Goal: Check status

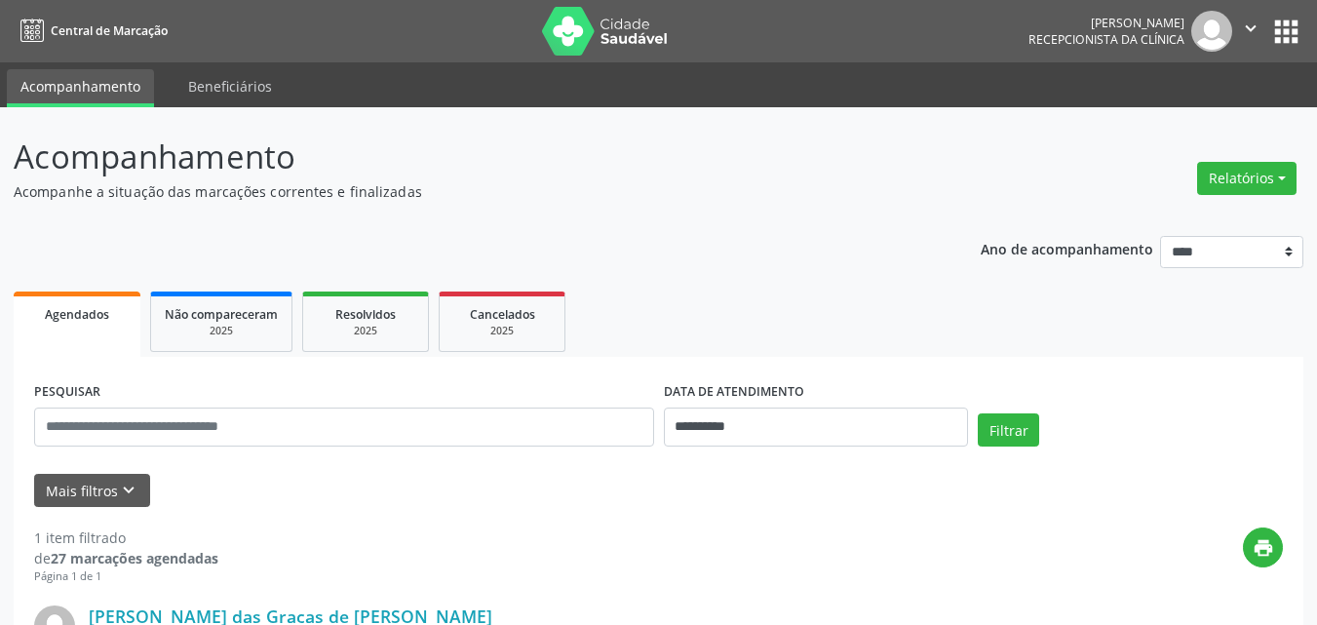
click at [412, 474] on div "Mais filtros keyboard_arrow_down" at bounding box center [658, 491] width 1259 height 34
click at [602, 287] on ul "Agendados Não compareceram 2025 Resolvidos 2025 Cancelados 2025" at bounding box center [659, 322] width 1290 height 70
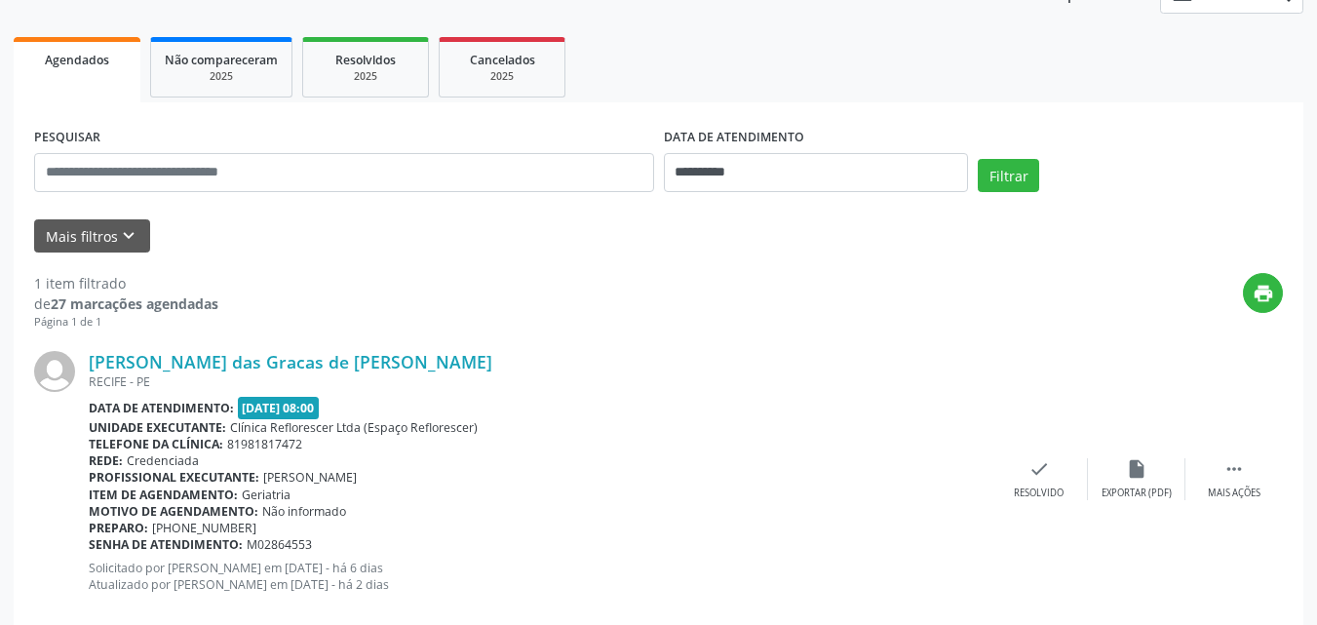
scroll to position [292, 0]
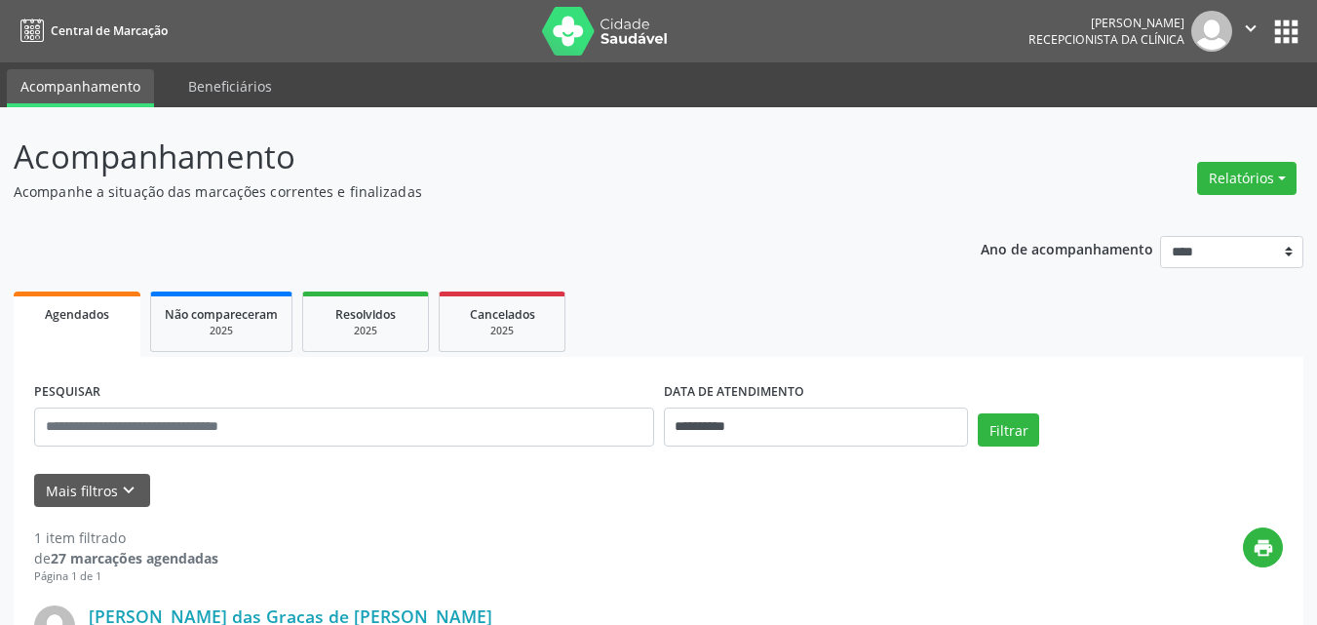
scroll to position [292, 0]
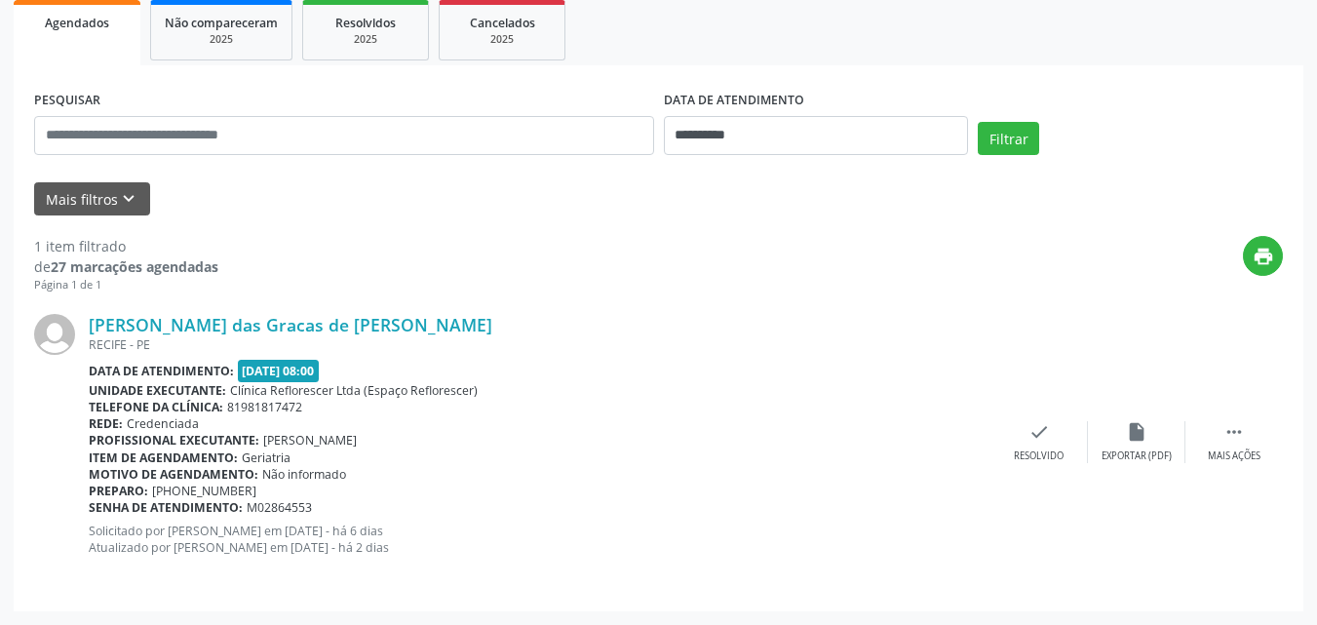
click at [576, 243] on div "print" at bounding box center [750, 265] width 1065 height 58
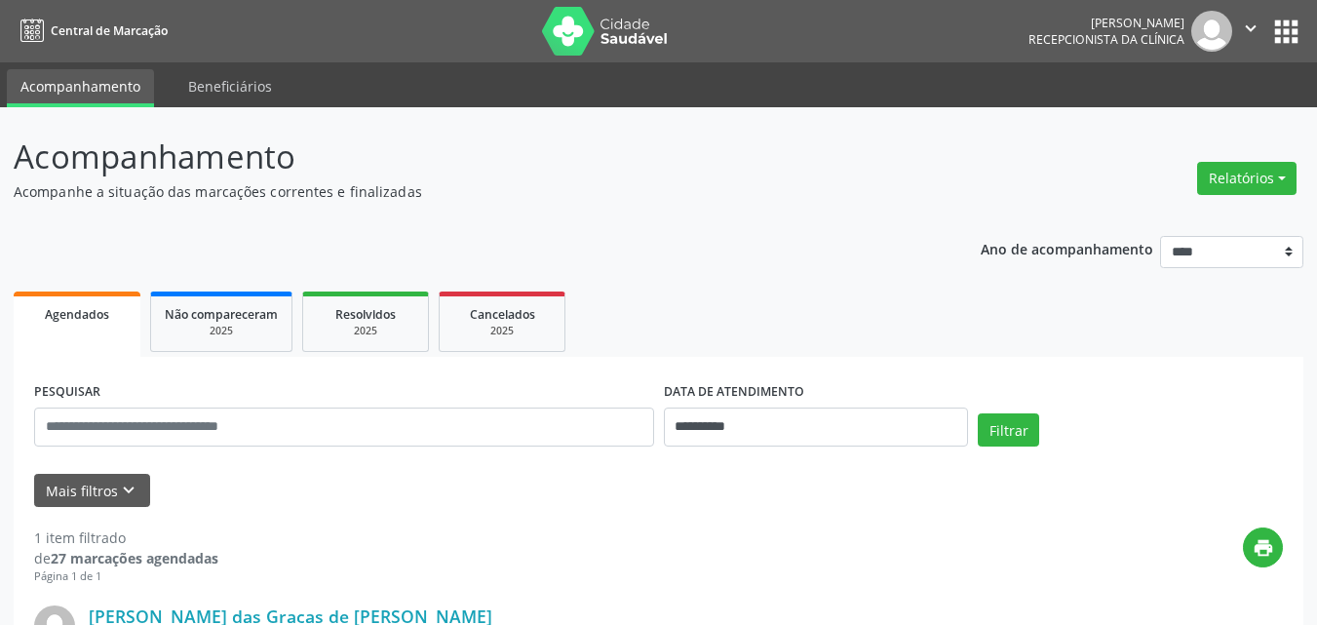
scroll to position [292, 0]
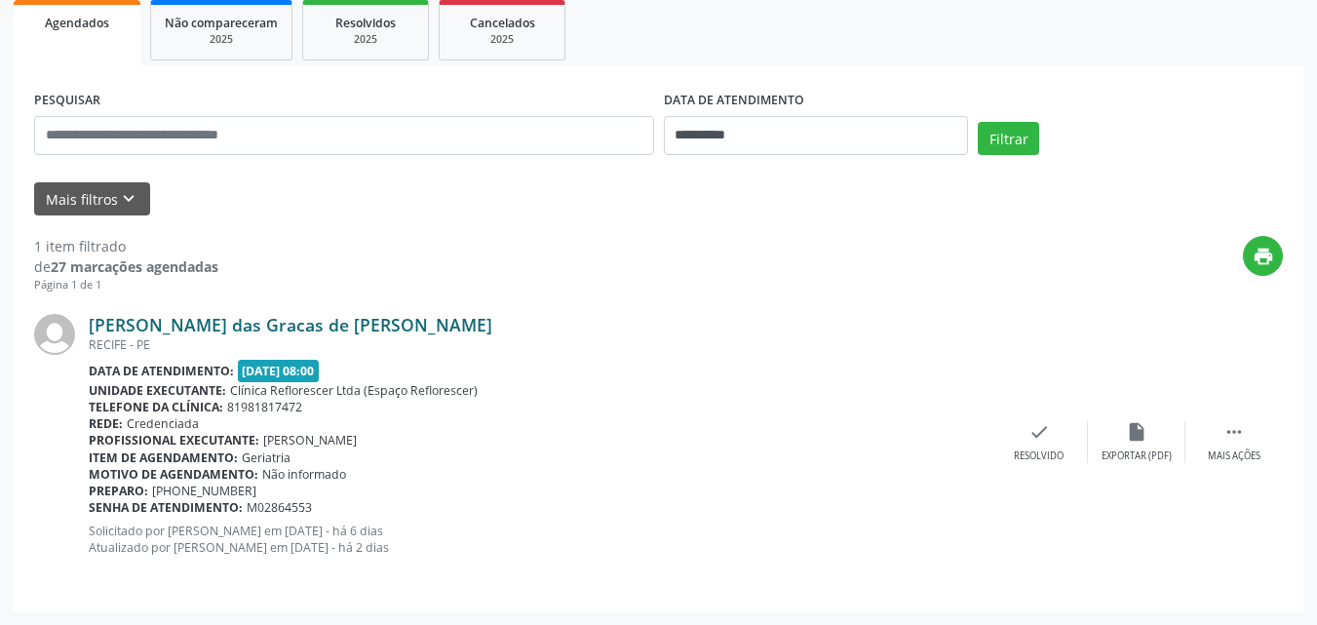
click at [191, 317] on link "[PERSON_NAME] das Gracas de [PERSON_NAME]" at bounding box center [291, 324] width 404 height 21
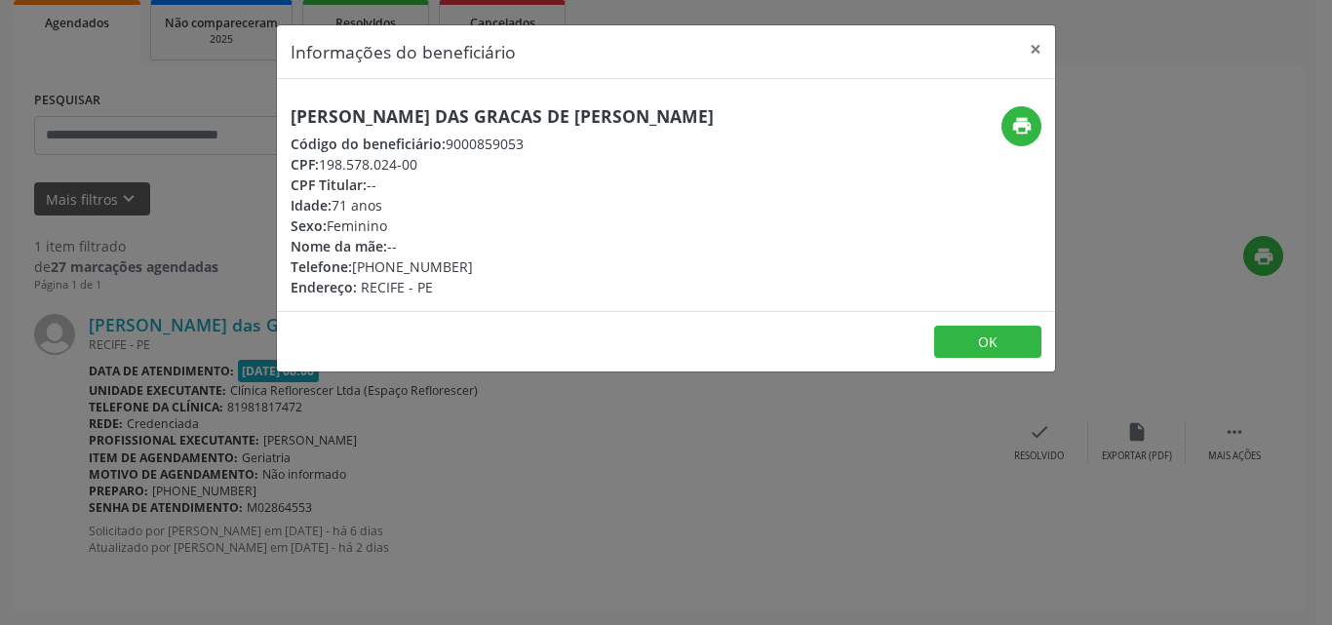
drag, startPoint x: 323, startPoint y: 159, endPoint x: 436, endPoint y: 167, distance: 113.4
click at [436, 167] on div "CPF: 198.578.024-00" at bounding box center [502, 164] width 423 height 20
copy div "198.578.024-00"
click at [937, 342] on button "OK" at bounding box center [987, 342] width 107 height 33
